Goal: Check status: Check status

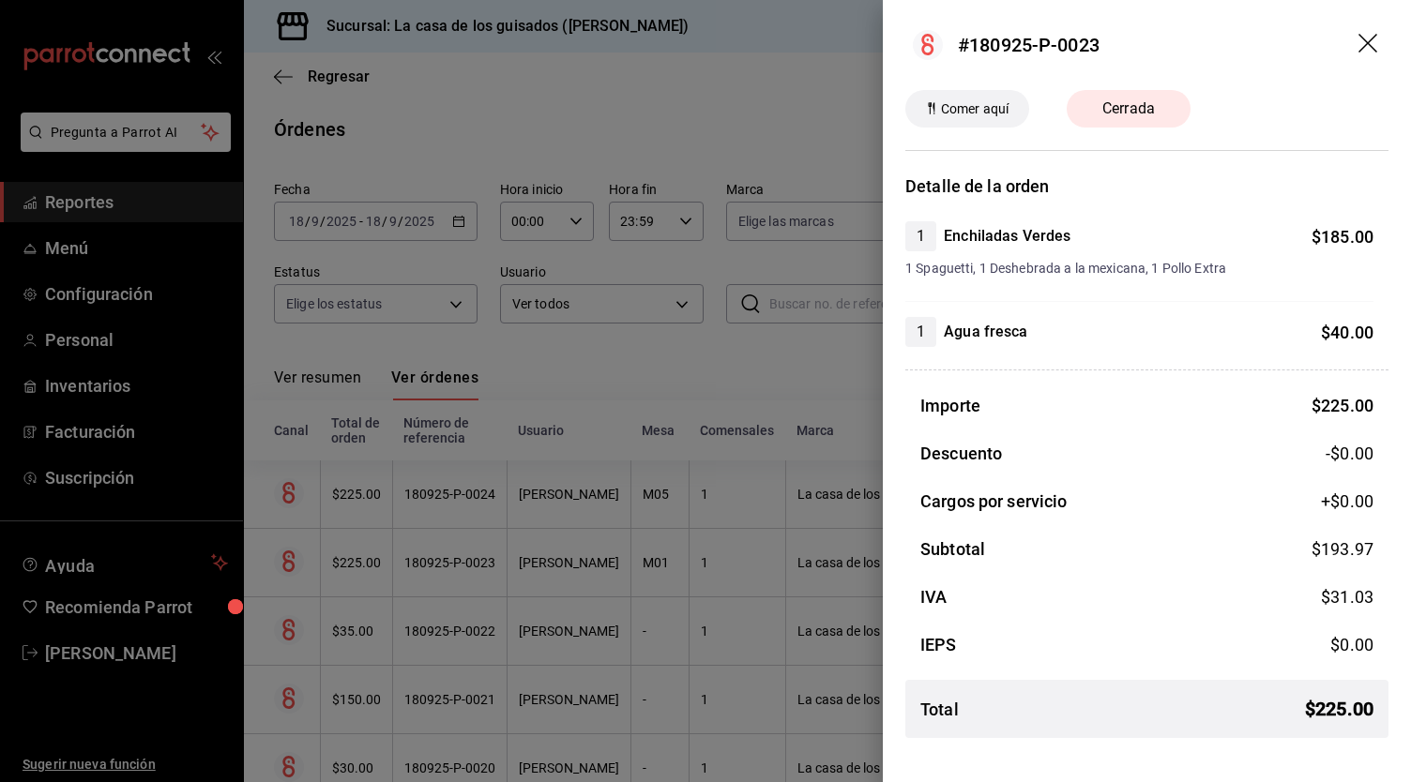
scroll to position [89, 0]
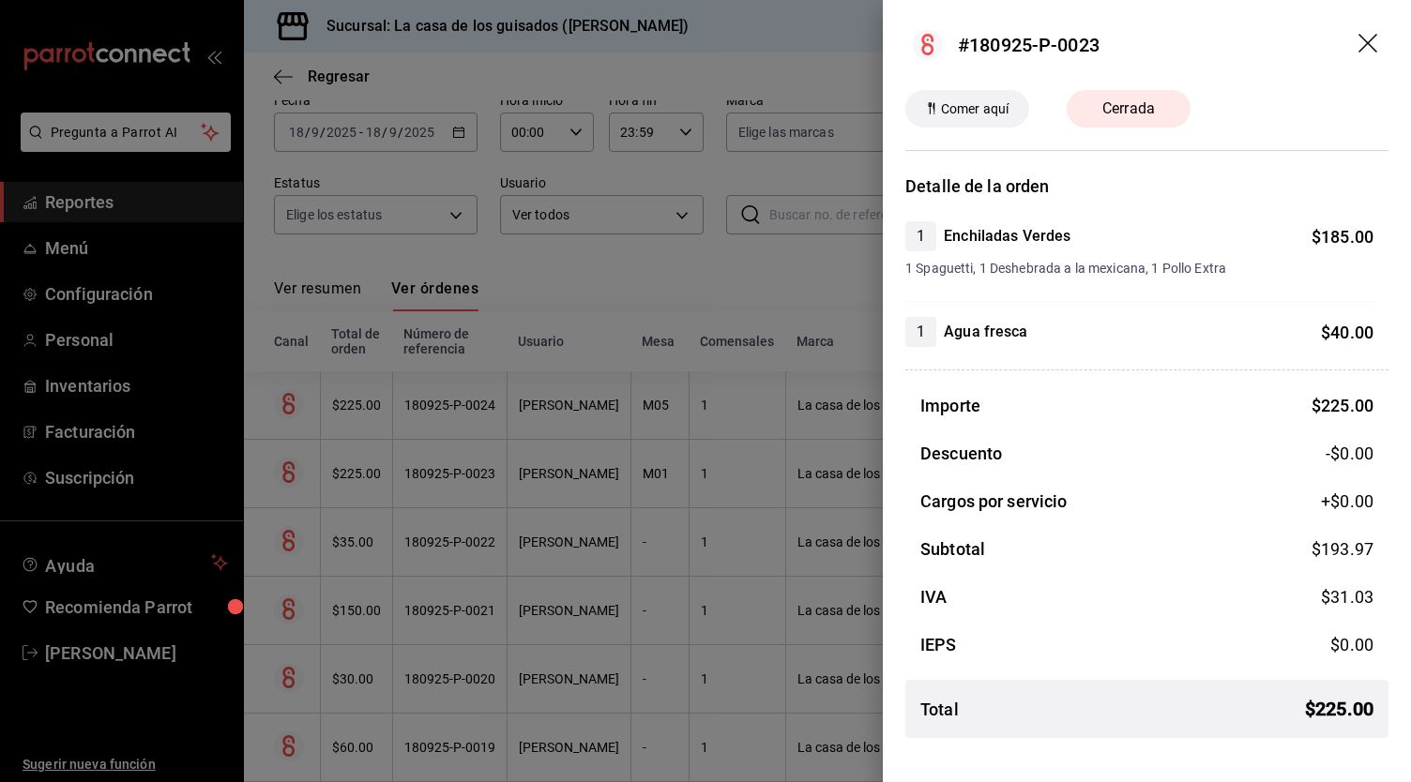
click at [1371, 40] on icon "drag" at bounding box center [1367, 43] width 19 height 19
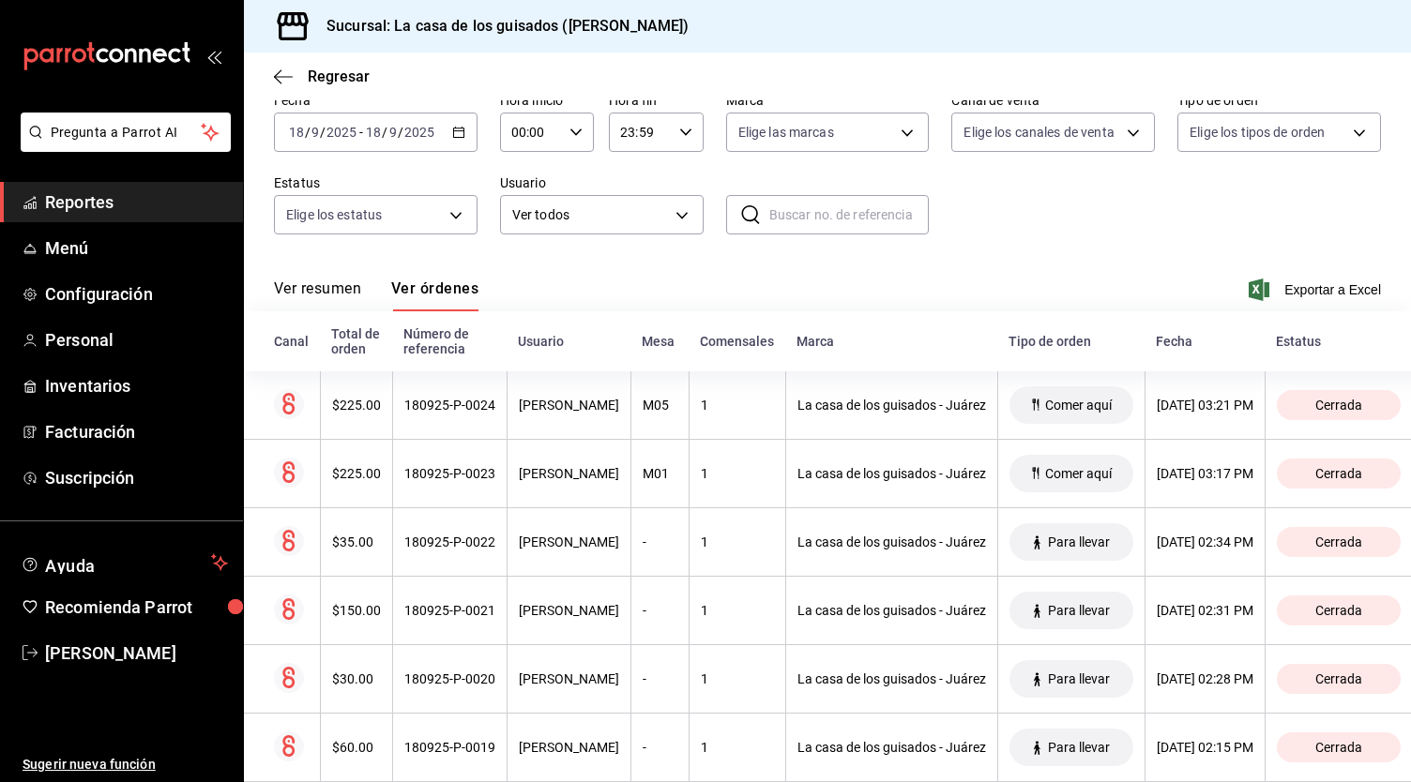
click at [98, 201] on span "Reportes" at bounding box center [136, 202] width 183 height 25
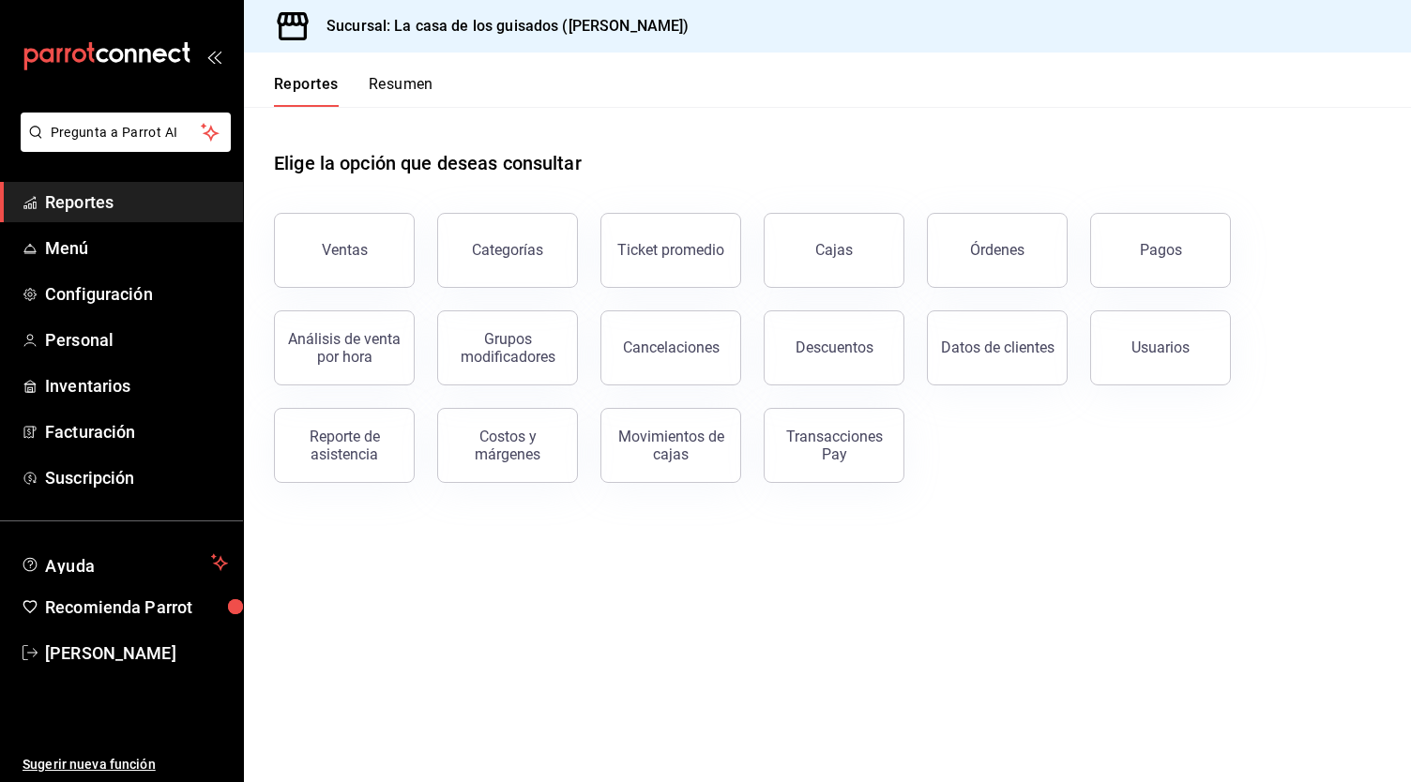
click at [409, 84] on button "Resumen" at bounding box center [401, 91] width 65 height 32
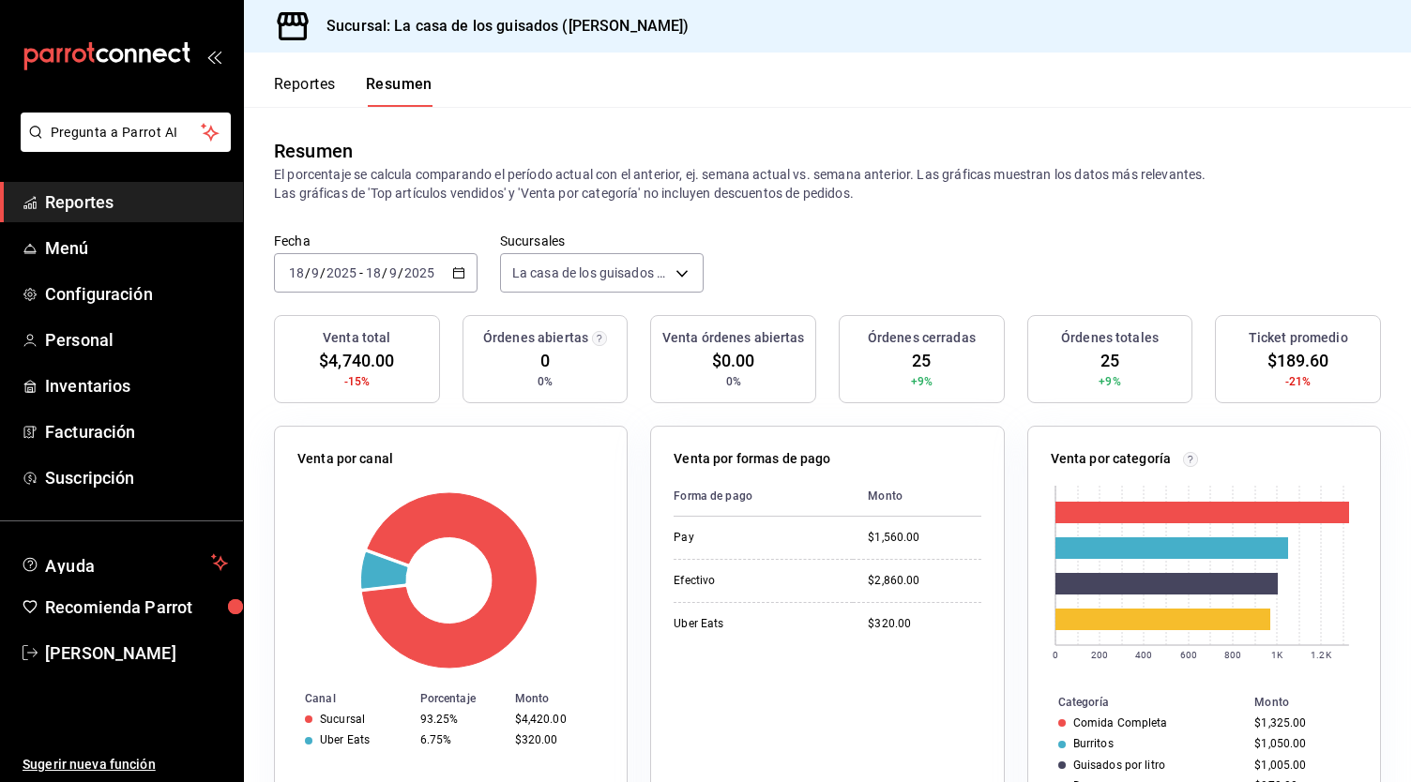
click at [370, 268] on input "18" at bounding box center [373, 272] width 17 height 15
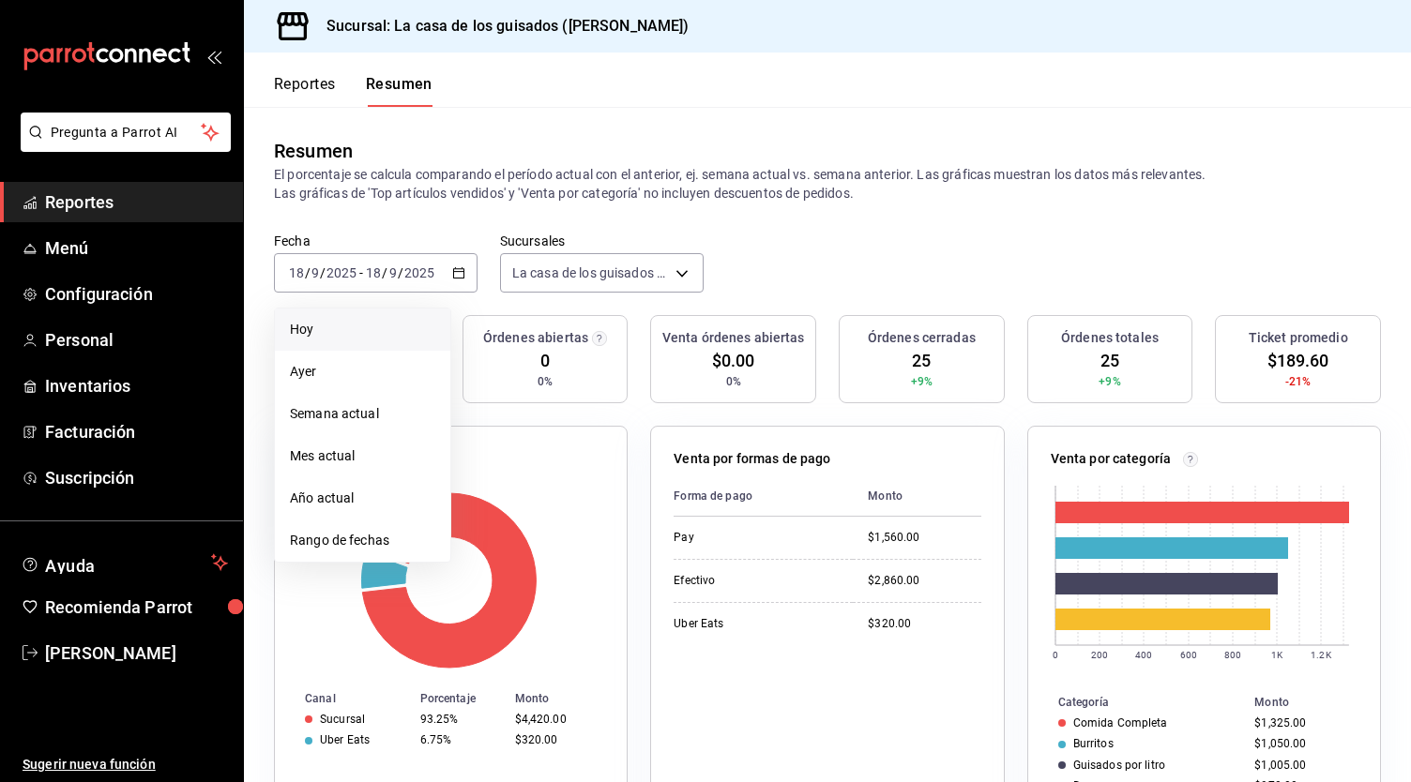
click at [353, 330] on span "Hoy" at bounding box center [362, 330] width 145 height 20
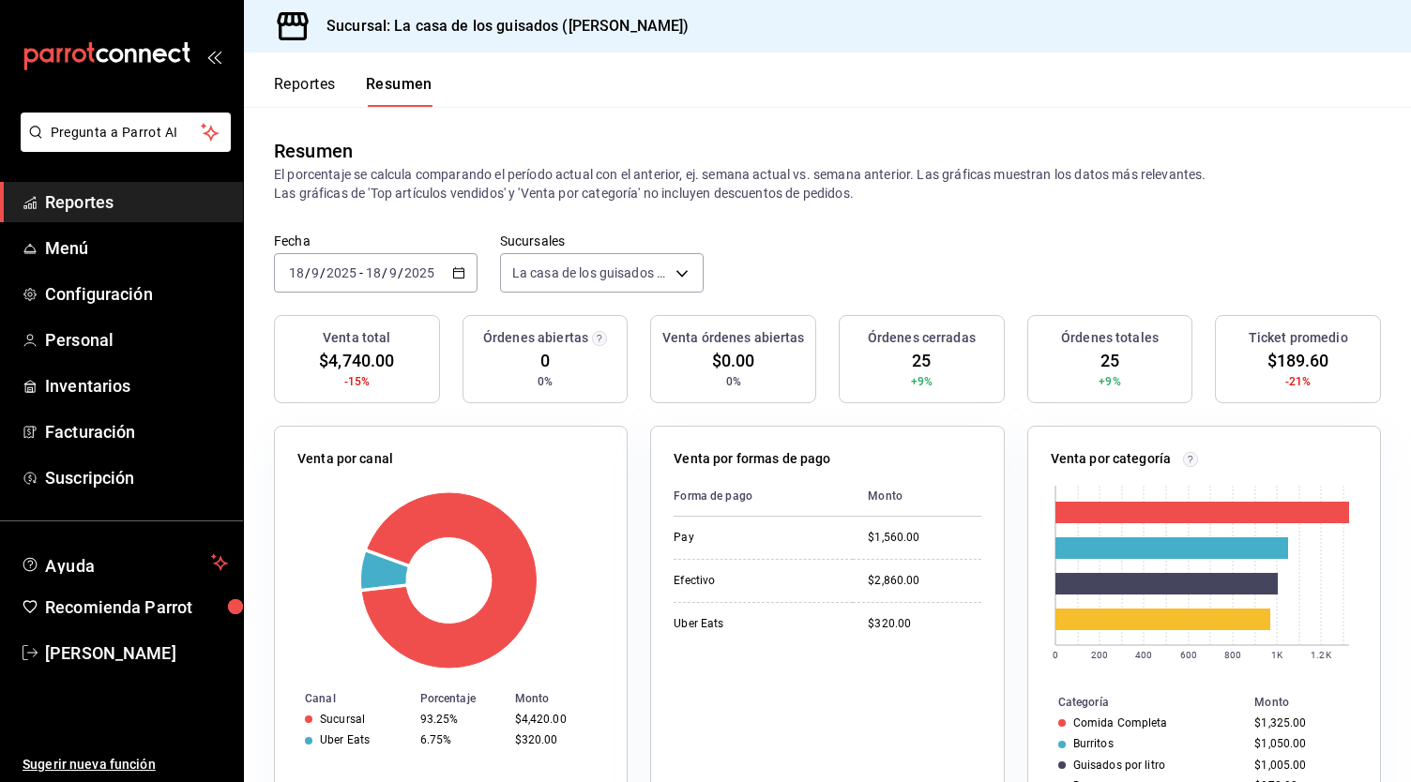
click at [412, 265] on input "2025" at bounding box center [419, 272] width 32 height 15
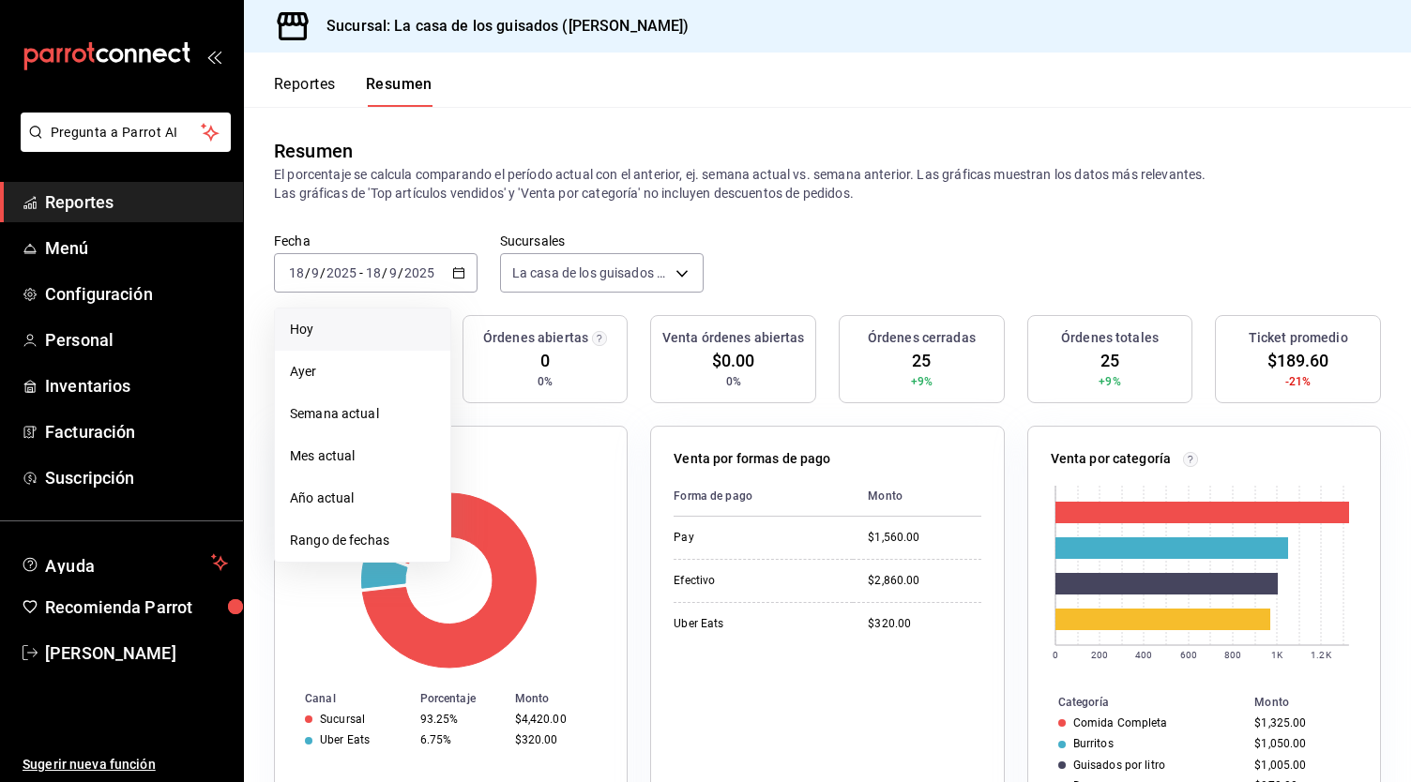
click at [357, 330] on span "Hoy" at bounding box center [362, 330] width 145 height 20
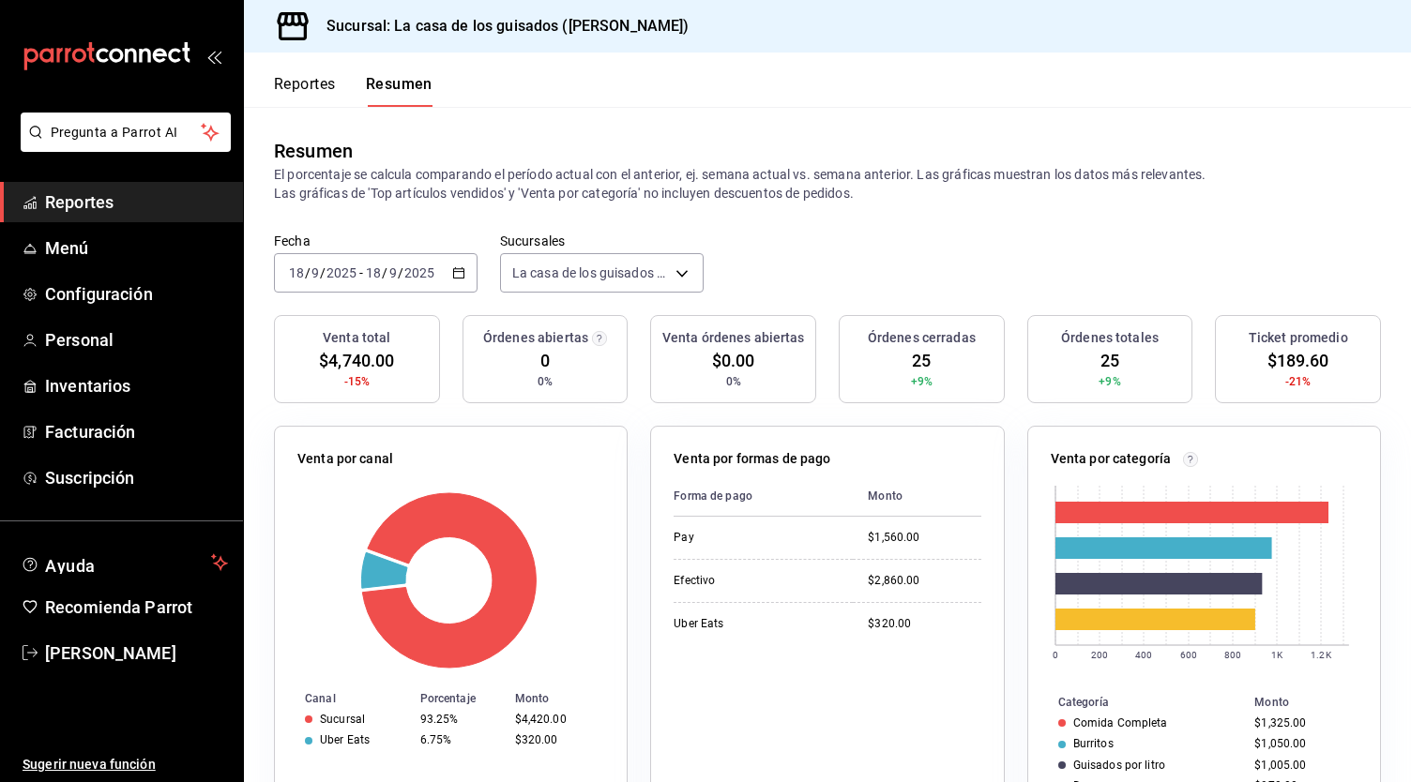
click at [403, 276] on input "2025" at bounding box center [419, 272] width 32 height 15
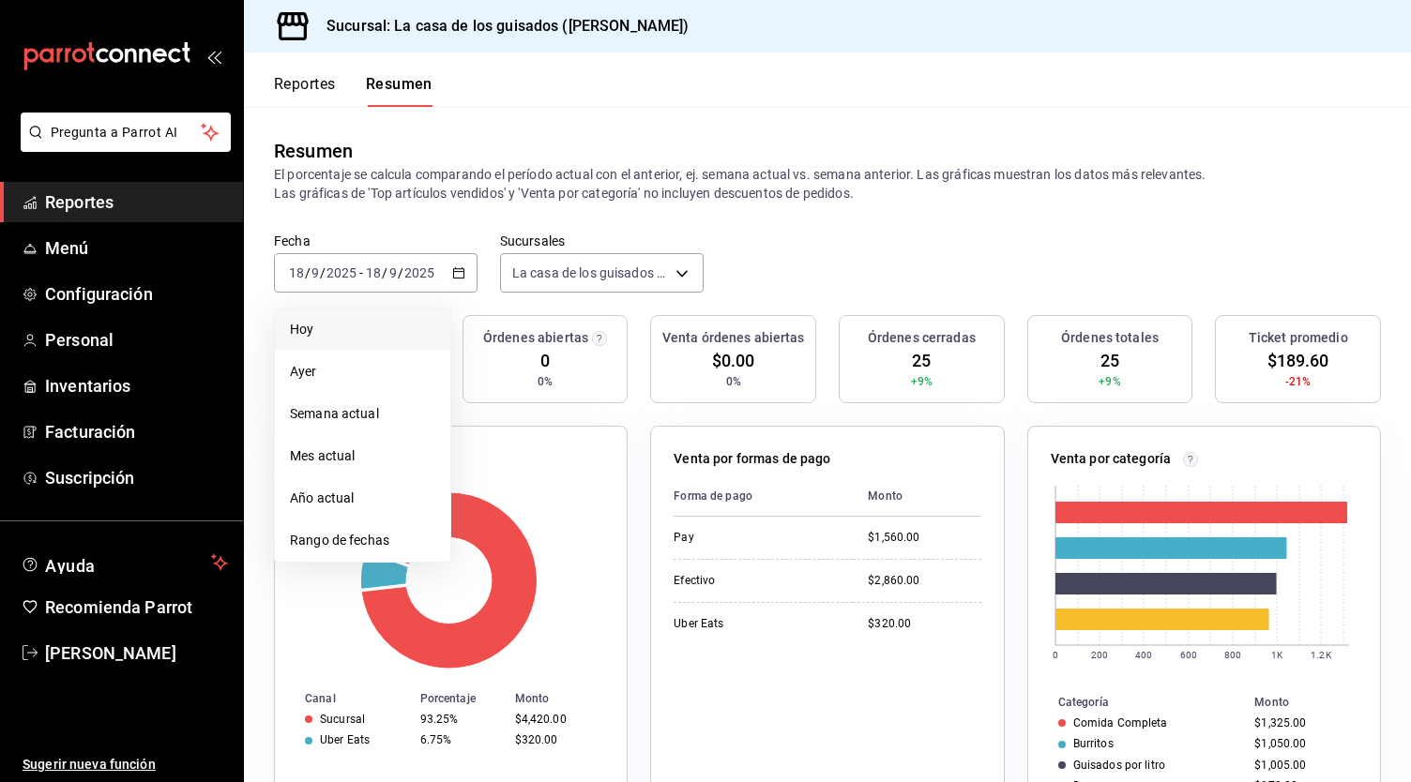
click at [365, 331] on span "Hoy" at bounding box center [362, 330] width 145 height 20
